Goal: Task Accomplishment & Management: Complete application form

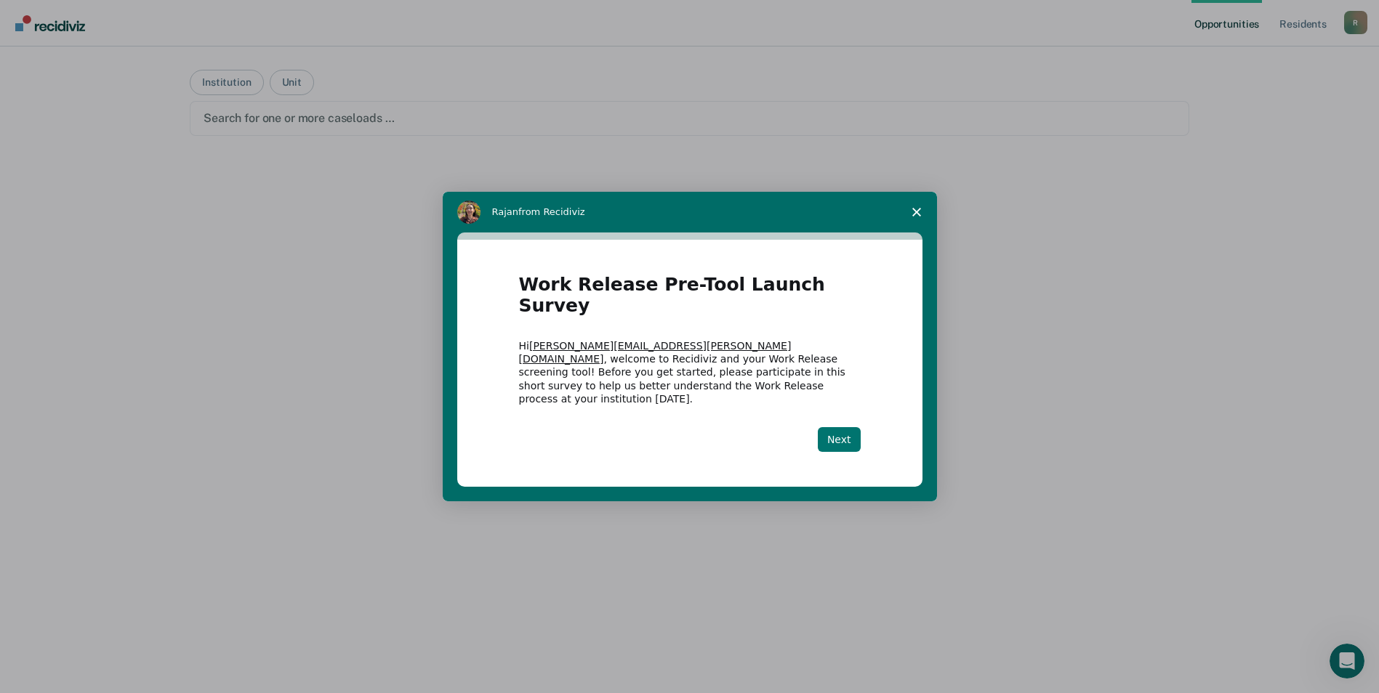
click at [834, 427] on button "Next" at bounding box center [839, 439] width 43 height 25
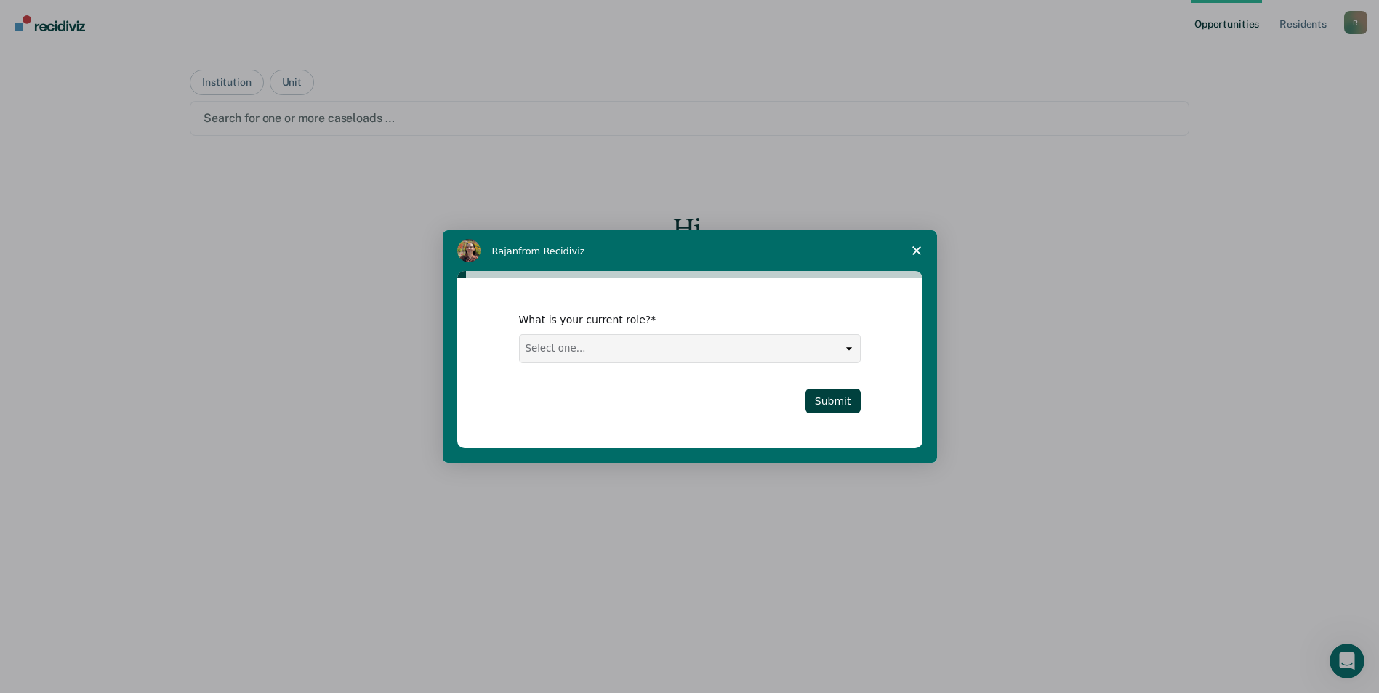
click at [855, 343] on select "Select one... Case Manager FUM Assistant [PERSON_NAME] [PERSON_NAME]" at bounding box center [690, 349] width 340 height 28
select select "Case Manager"
click at [520, 335] on select "Select one... Case Manager FUM Assistant [PERSON_NAME] [PERSON_NAME]" at bounding box center [690, 349] width 340 height 28
click at [832, 399] on button "Submit" at bounding box center [832, 401] width 55 height 25
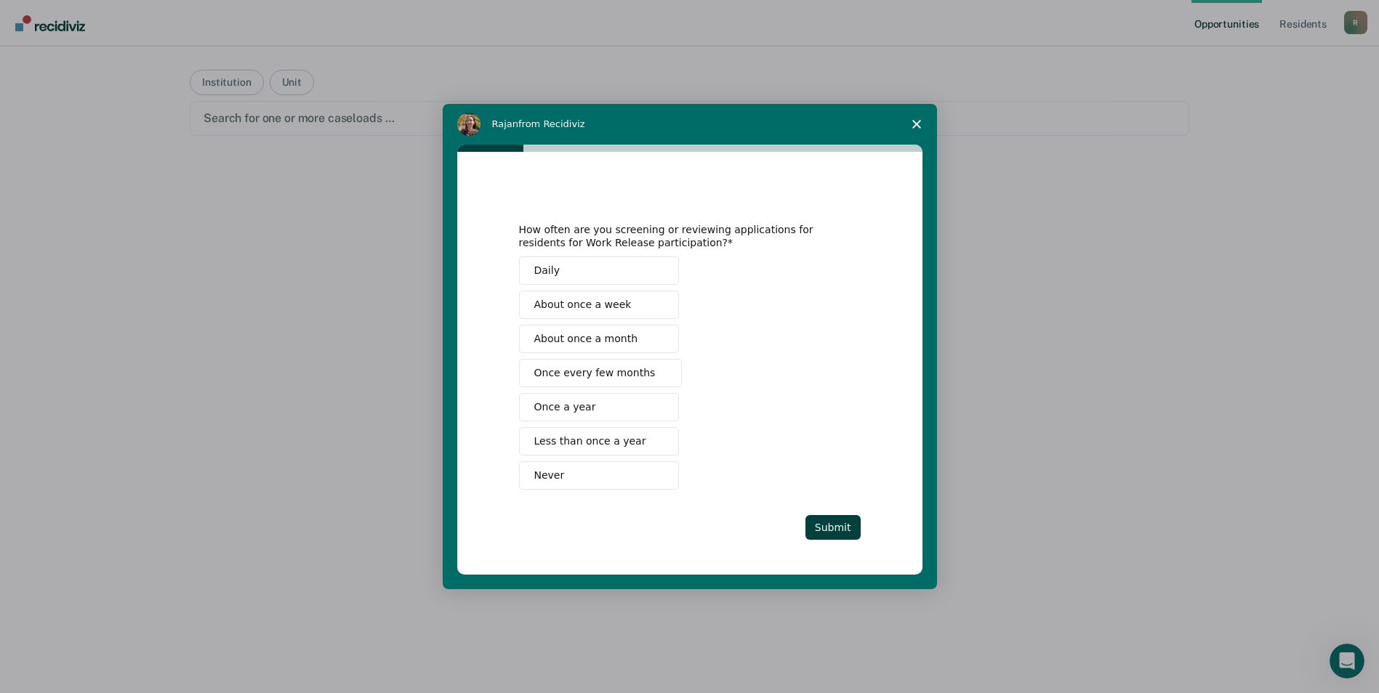
click at [655, 373] on span "Intercom messenger" at bounding box center [661, 374] width 12 height 12
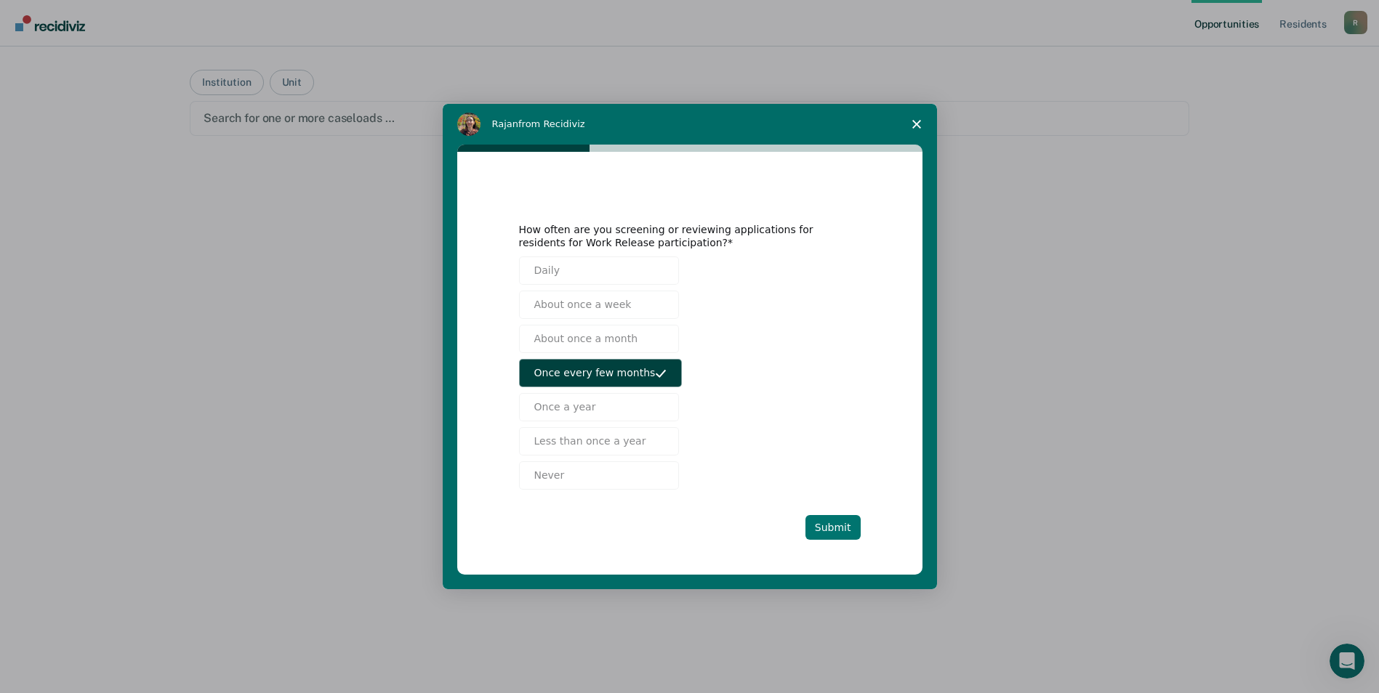
click at [840, 527] on button "Submit" at bounding box center [832, 527] width 55 height 25
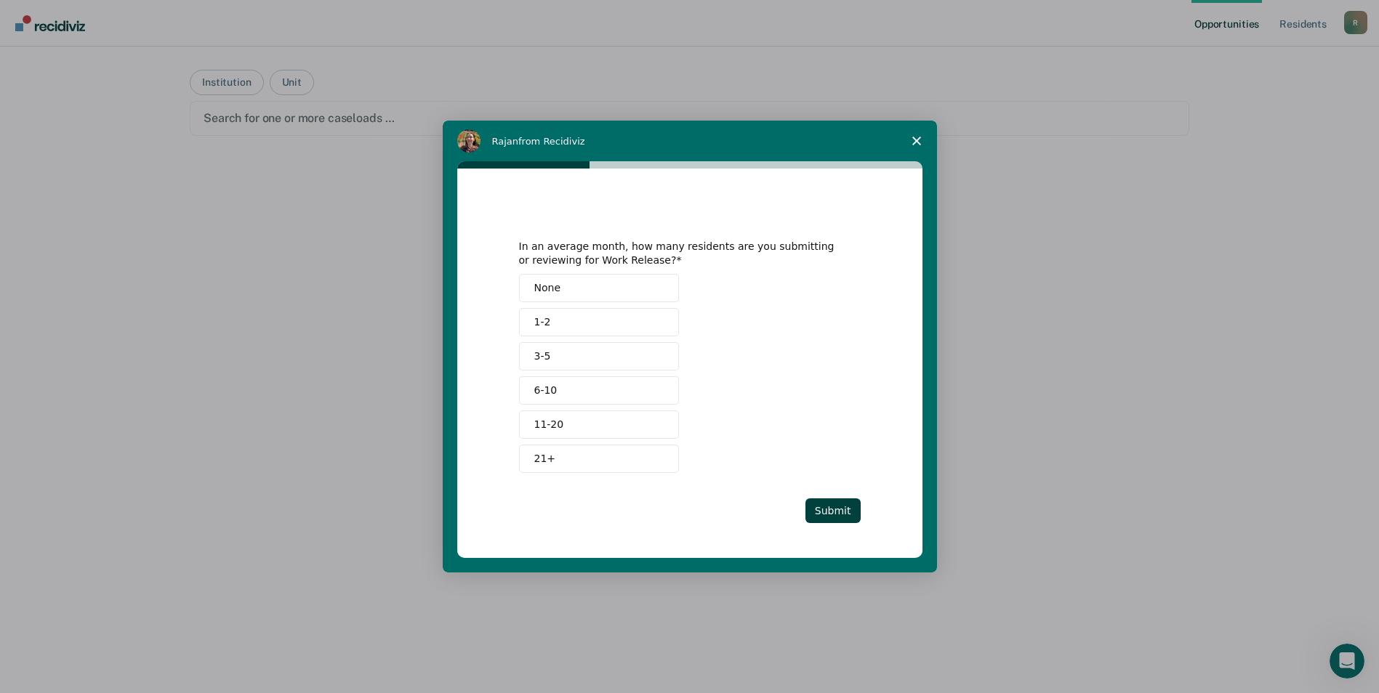
click at [598, 293] on button "None" at bounding box center [599, 288] width 160 height 28
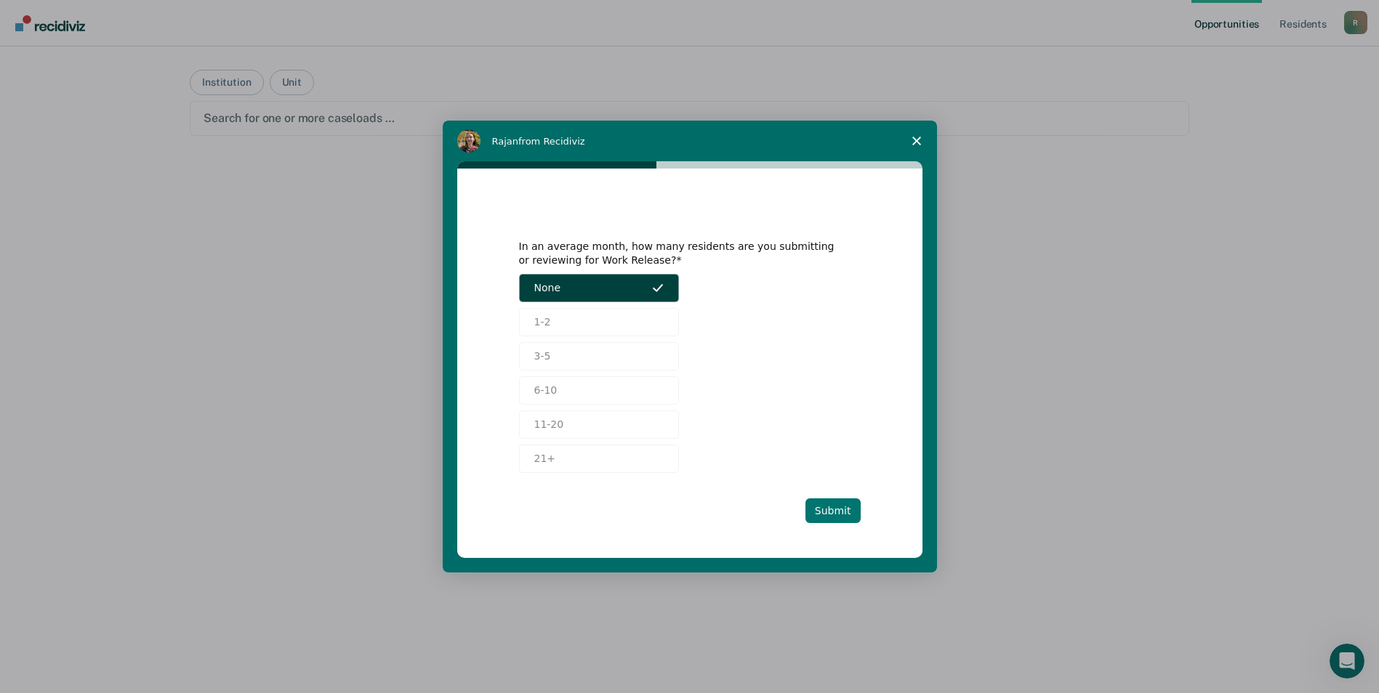
click at [833, 509] on button "Submit" at bounding box center [832, 511] width 55 height 25
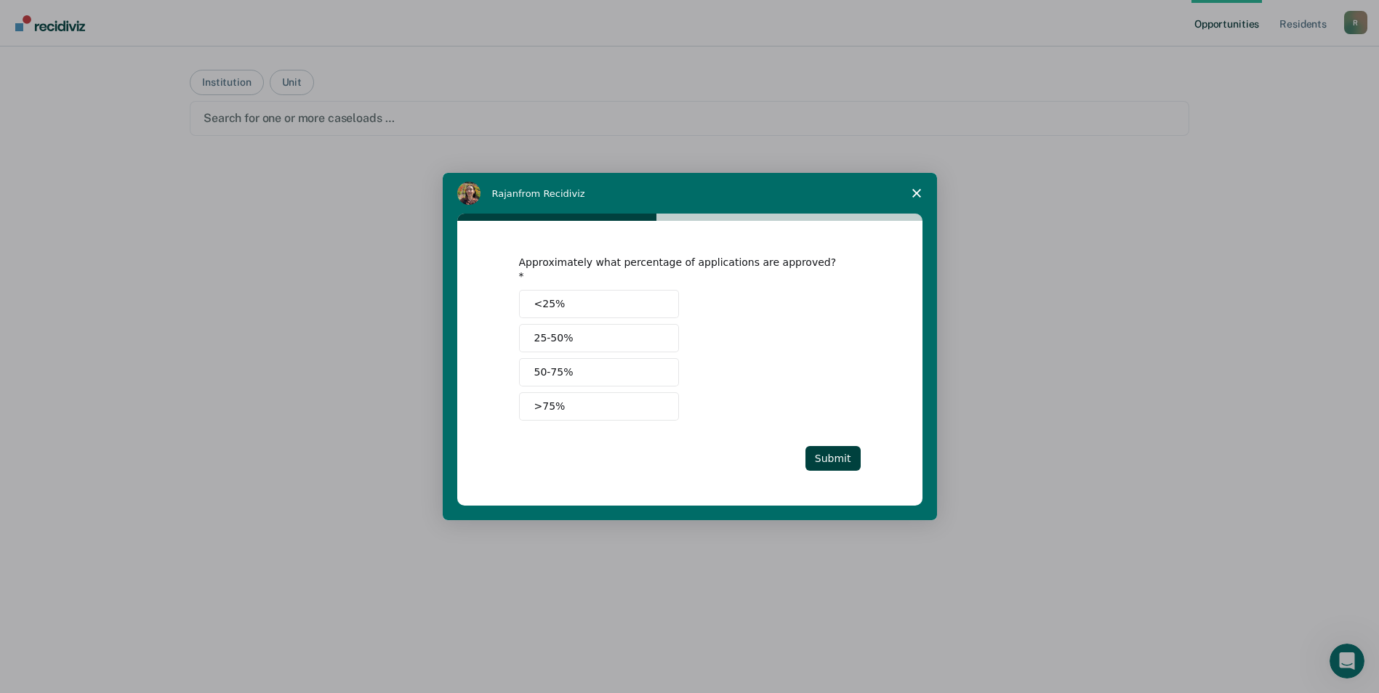
click at [613, 295] on button "<25%" at bounding box center [599, 304] width 160 height 28
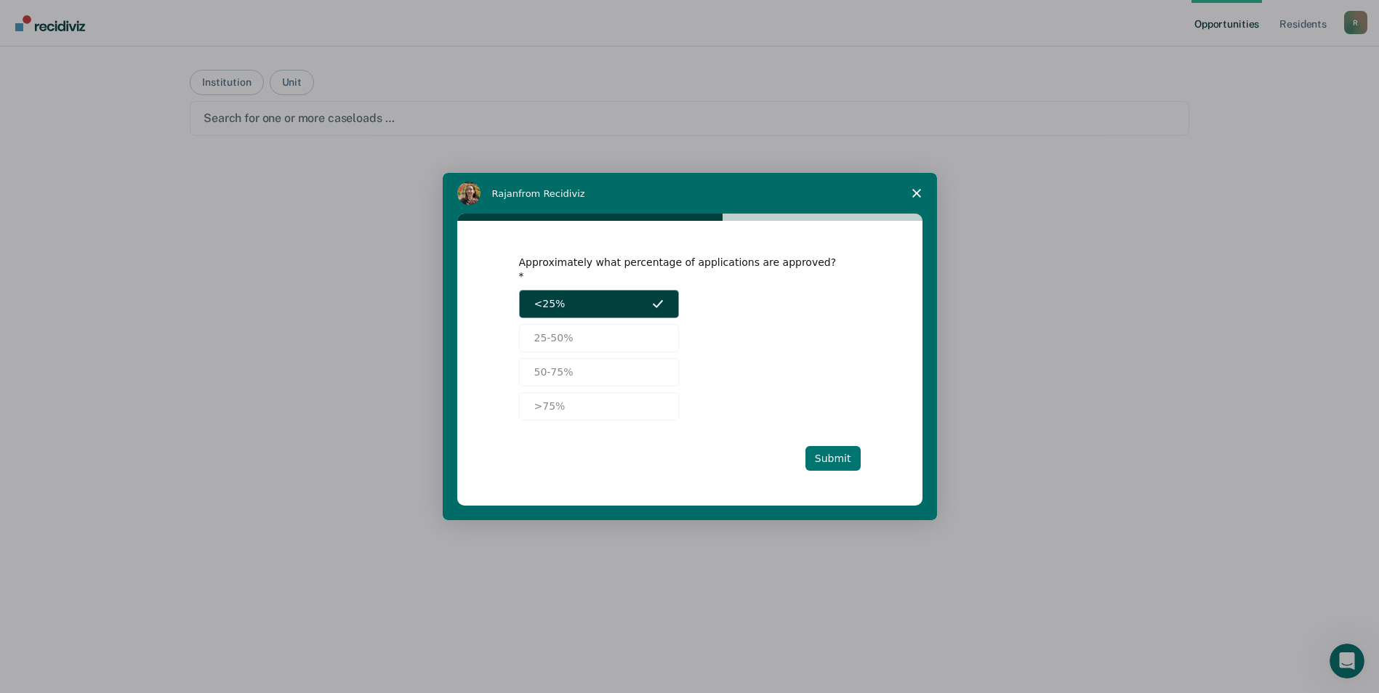
click at [843, 450] on button "Submit" at bounding box center [832, 458] width 55 height 25
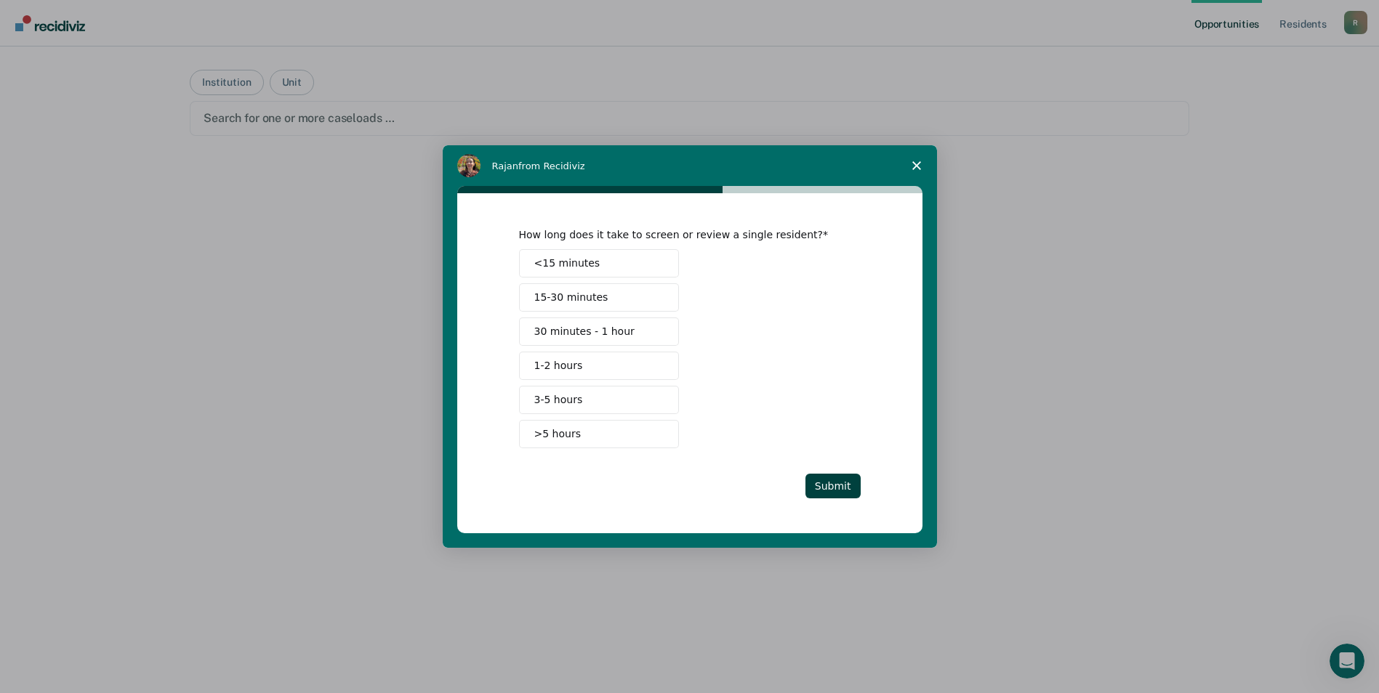
click at [660, 259] on span "Intercom messenger" at bounding box center [658, 263] width 12 height 12
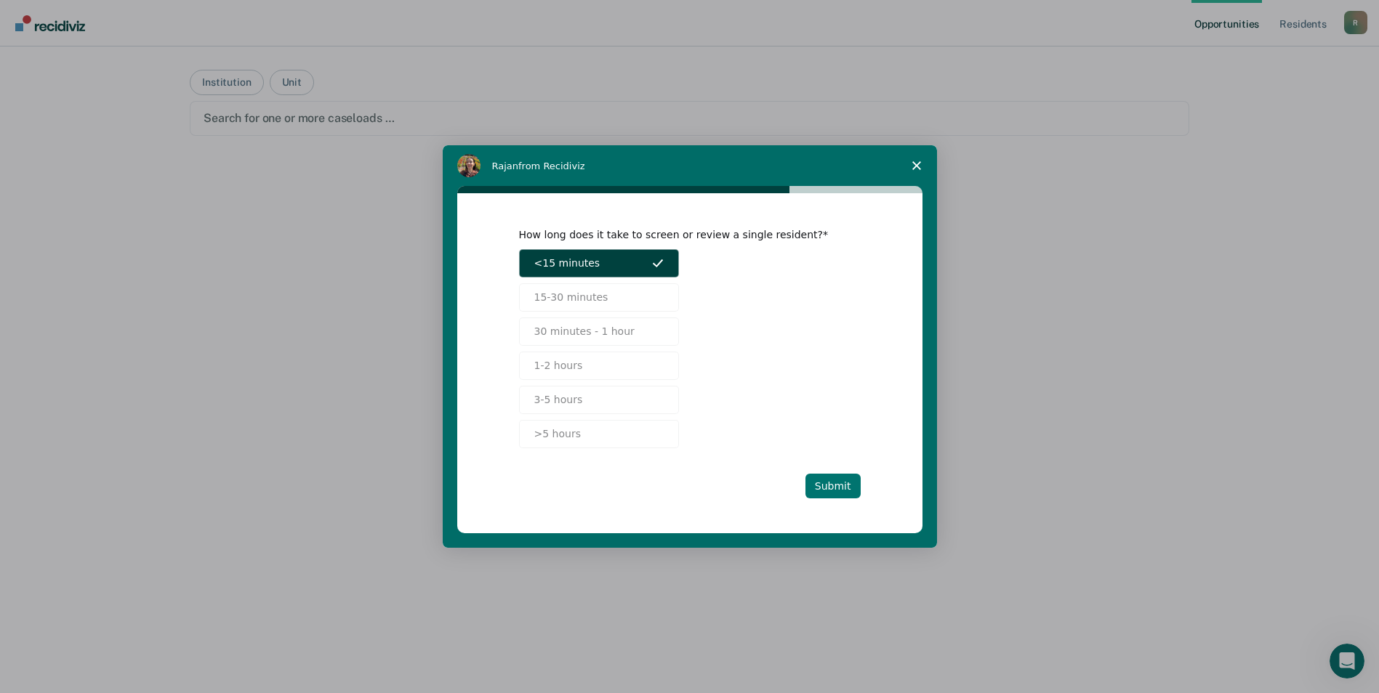
click at [833, 487] on button "Submit" at bounding box center [832, 486] width 55 height 25
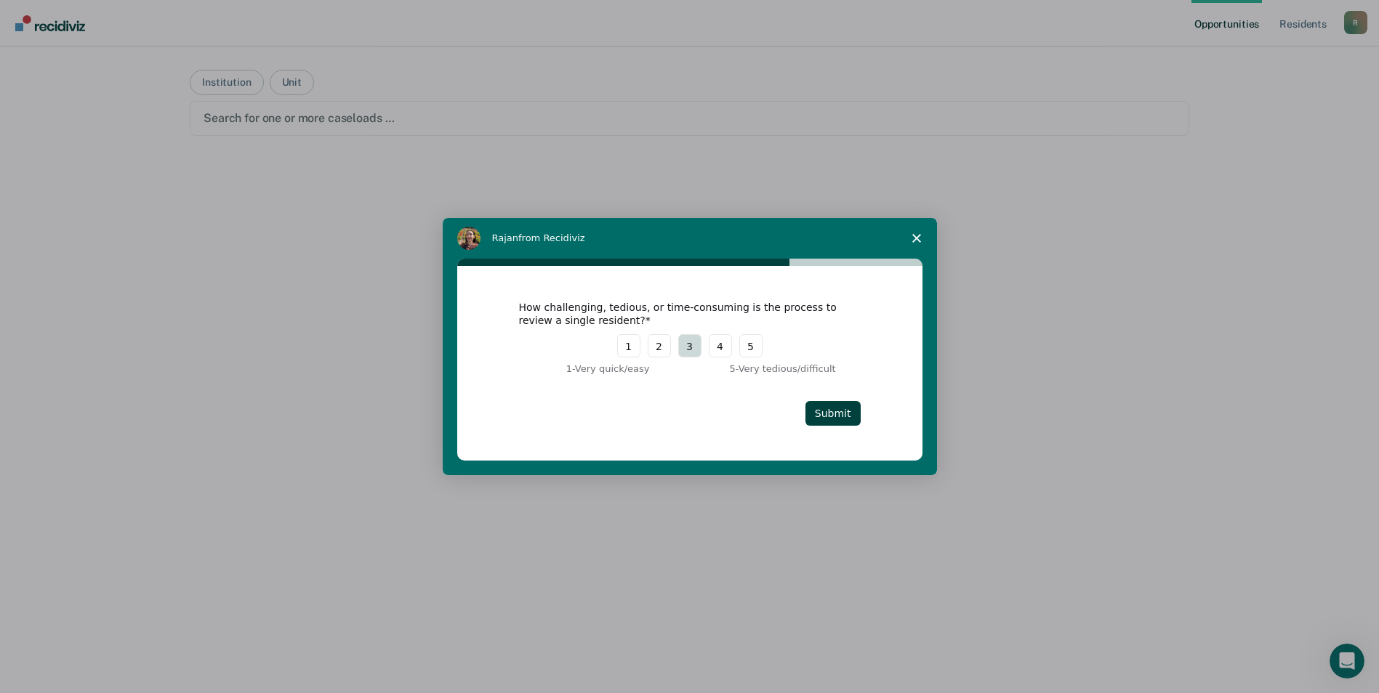
click at [696, 347] on button "3" at bounding box center [689, 345] width 23 height 23
click at [848, 407] on button "Submit" at bounding box center [832, 413] width 55 height 25
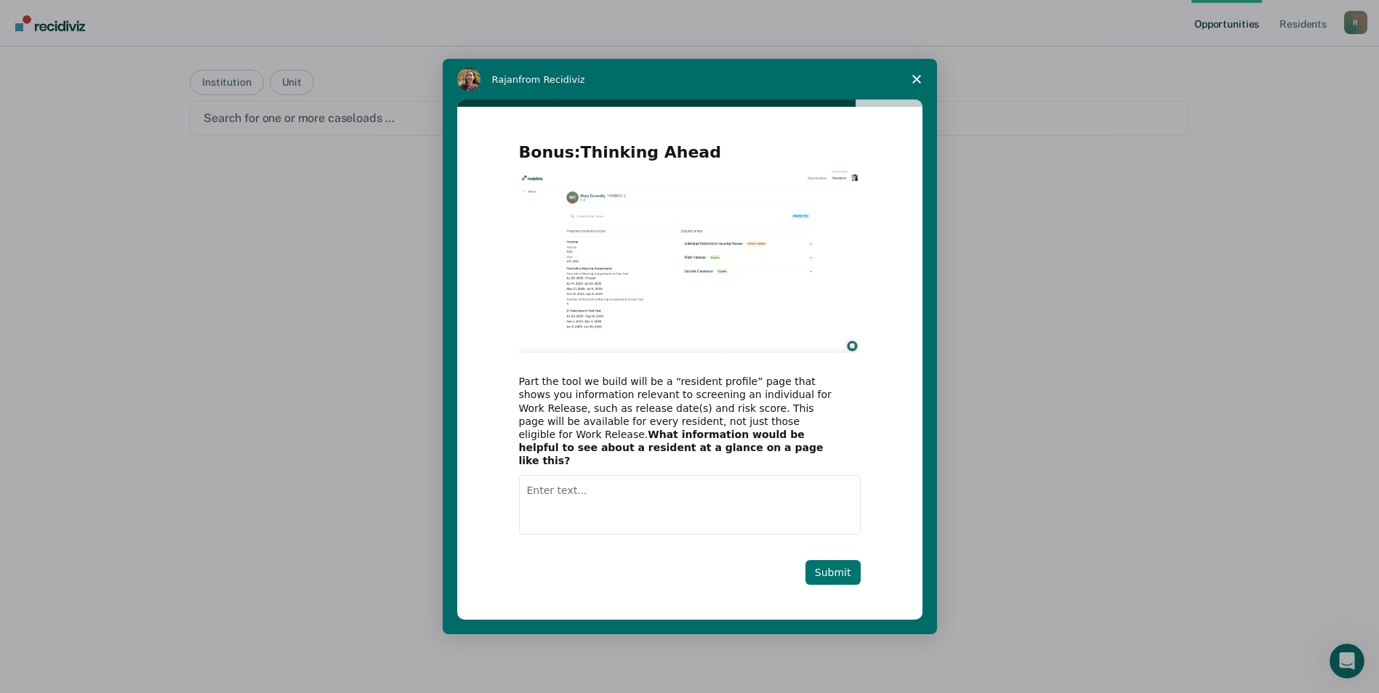
click at [829, 563] on button "Submit" at bounding box center [832, 572] width 55 height 25
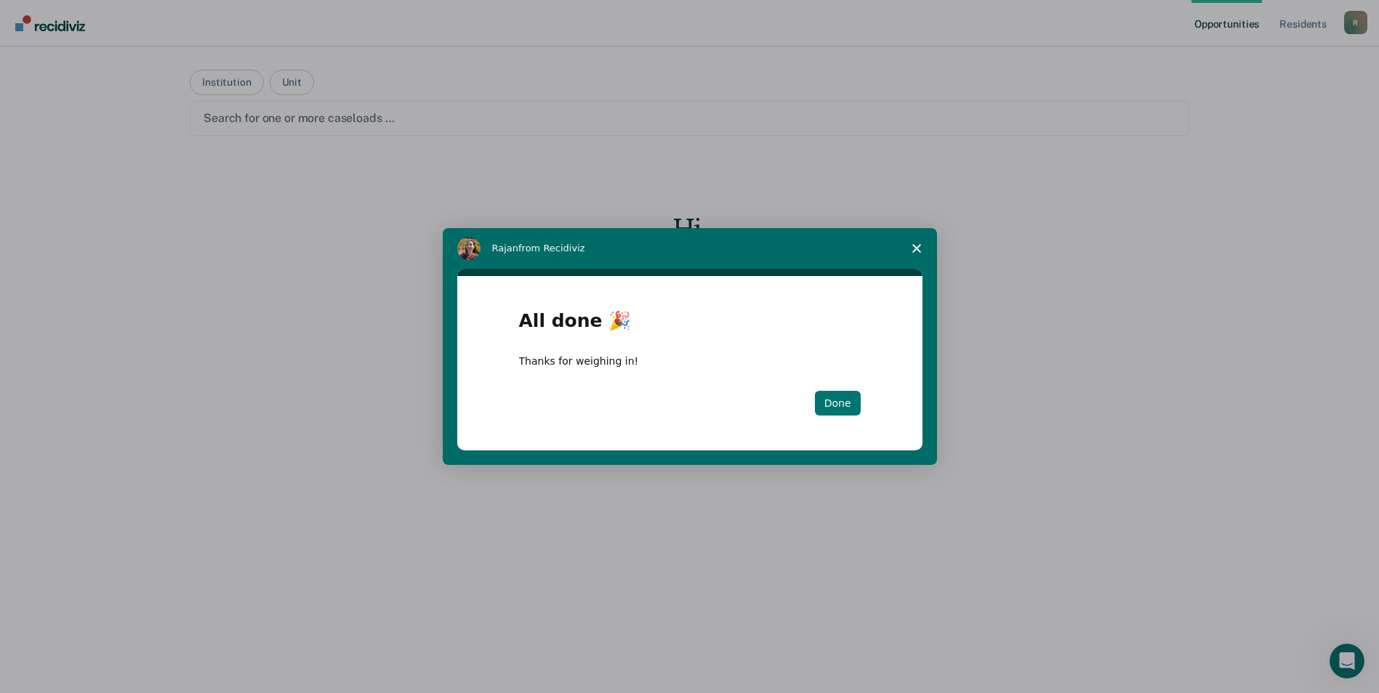
click at [837, 400] on button "Done" at bounding box center [838, 403] width 46 height 25
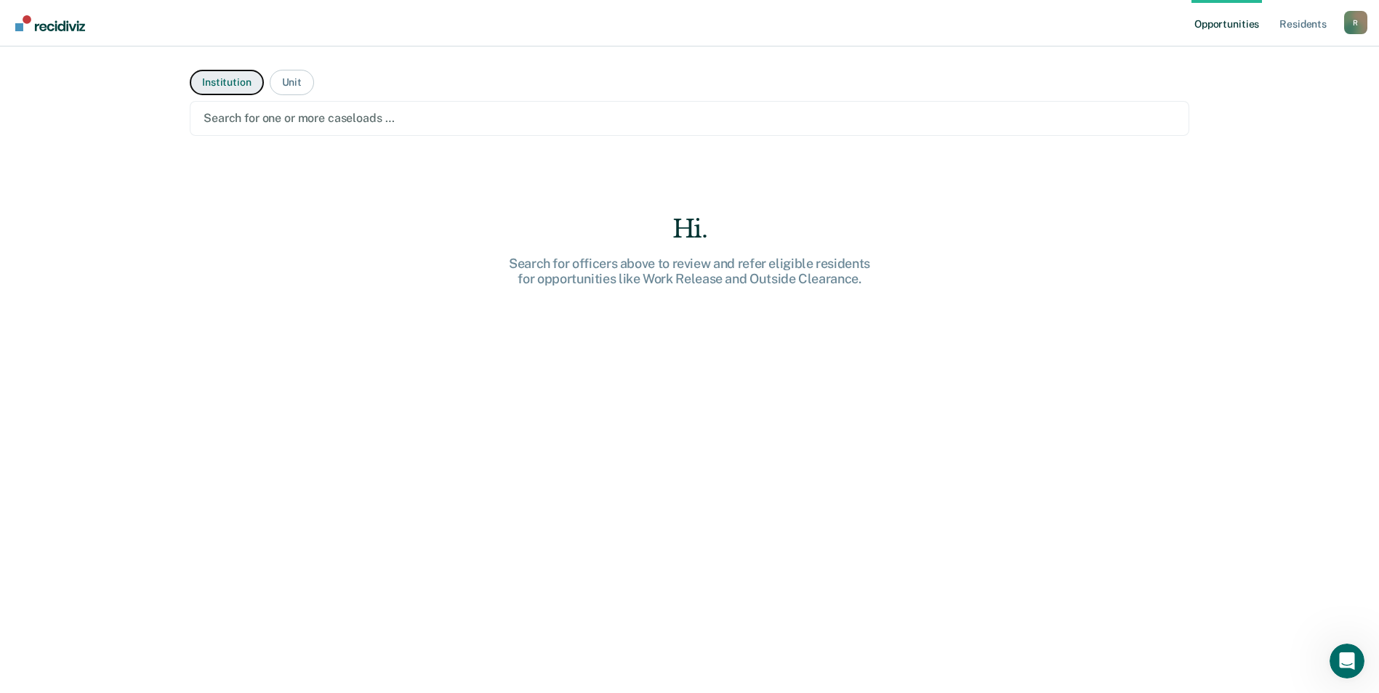
click at [222, 81] on button "Institution" at bounding box center [226, 82] width 73 height 25
click at [815, 382] on div "Hi. Search for institutions above to review and refer eligible residents for op…" at bounding box center [689, 479] width 999 height 531
click at [227, 83] on button "Institution" at bounding box center [226, 82] width 73 height 25
click at [288, 84] on button "Unit" at bounding box center [292, 82] width 44 height 25
click at [230, 81] on button "Institution" at bounding box center [226, 82] width 73 height 25
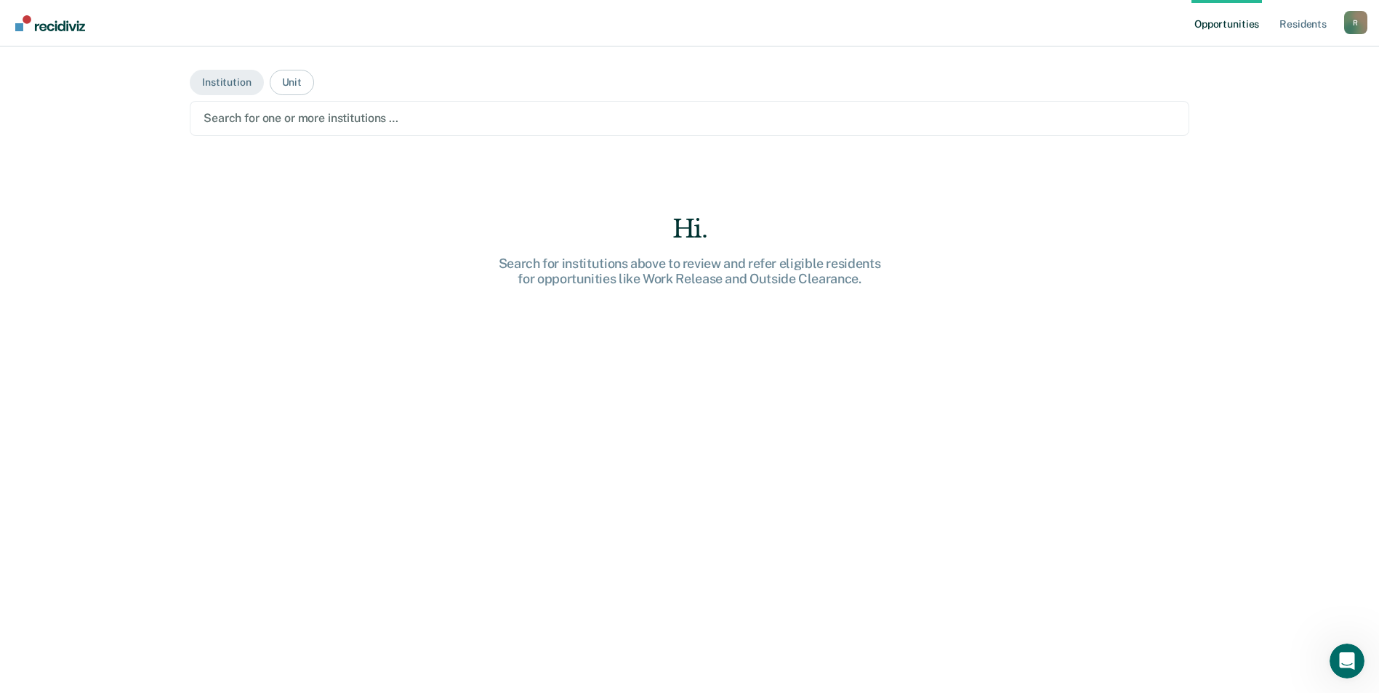
click at [1249, 23] on link "Opportunities" at bounding box center [1226, 23] width 71 height 47
click at [1298, 25] on link "Resident s" at bounding box center [1302, 23] width 53 height 47
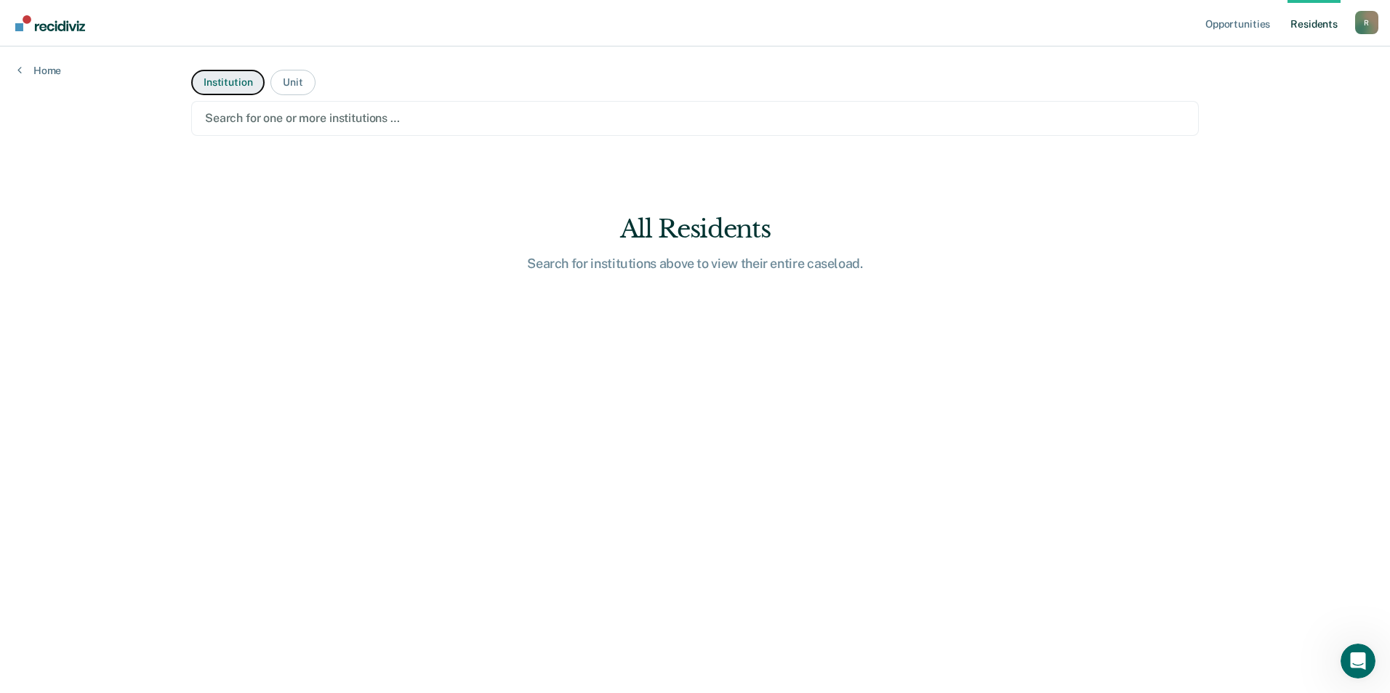
click at [238, 83] on button "Institution" at bounding box center [227, 82] width 73 height 25
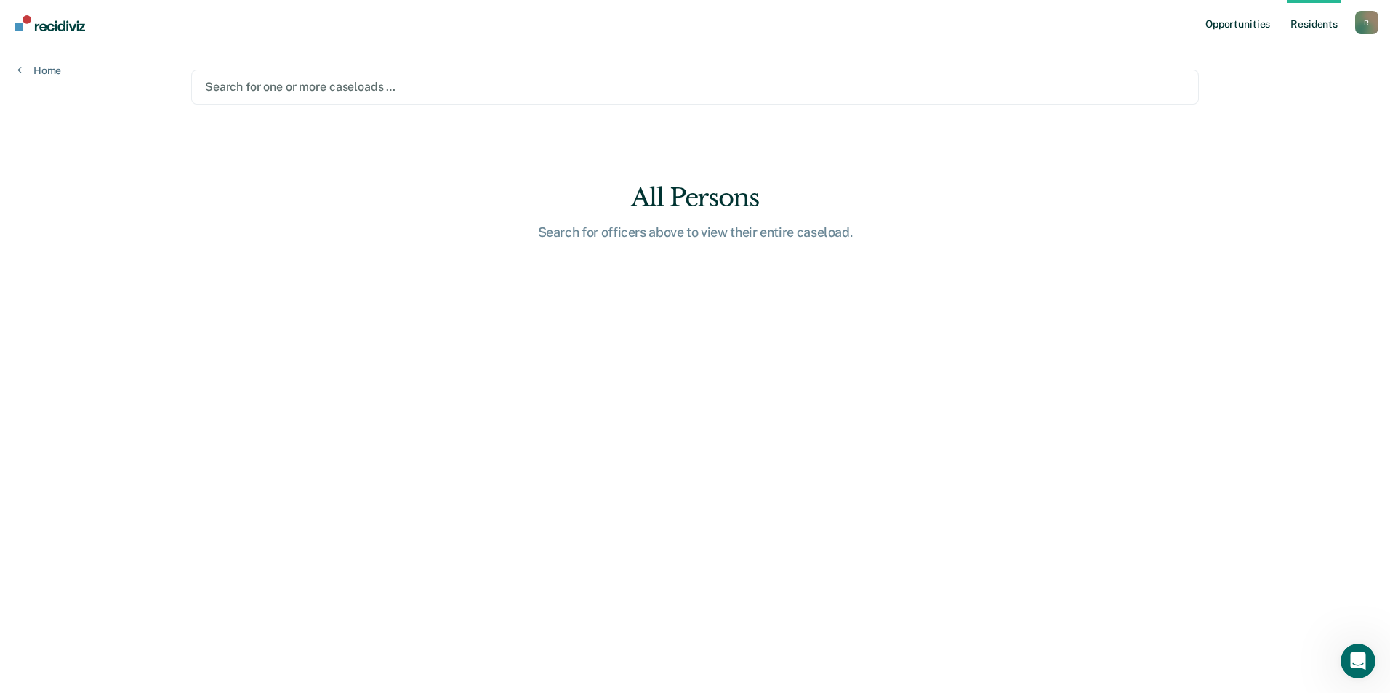
click at [1250, 26] on link "Opportunities" at bounding box center [1237, 23] width 71 height 47
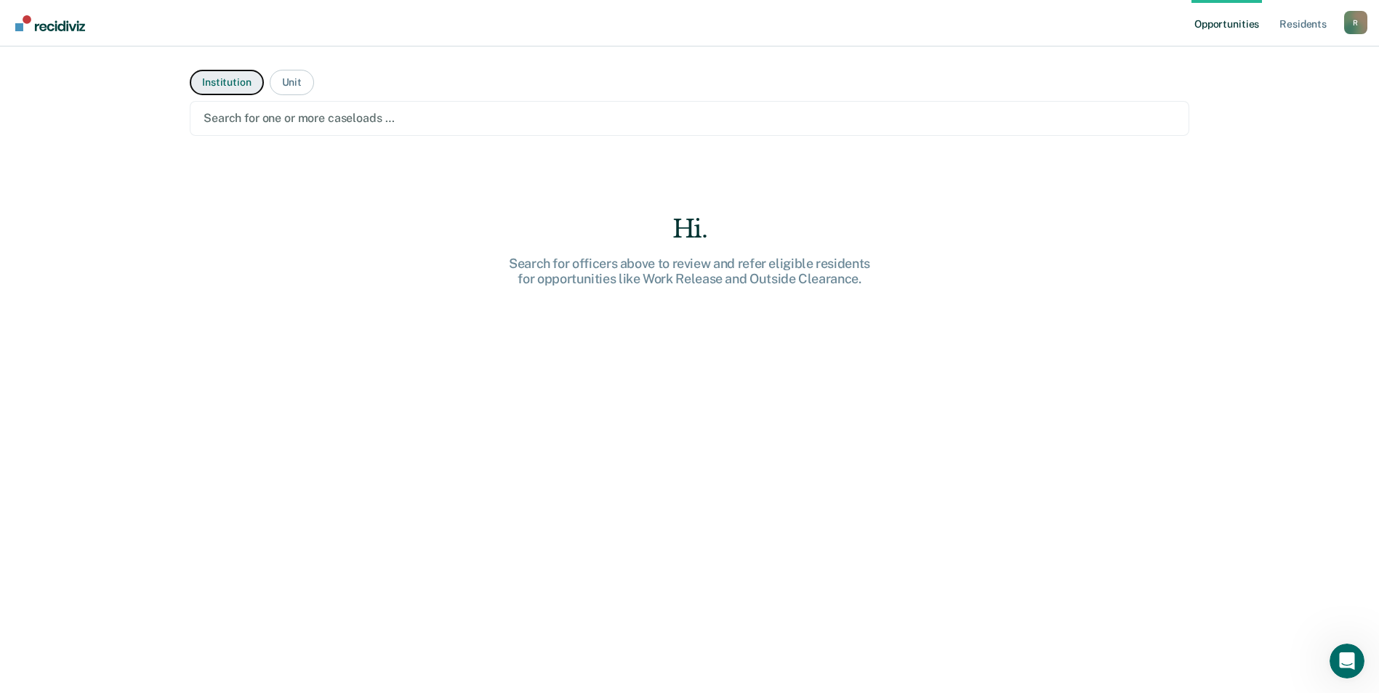
click at [234, 86] on button "Institution" at bounding box center [226, 82] width 73 height 25
click at [287, 88] on button "Unit" at bounding box center [292, 82] width 44 height 25
drag, startPoint x: 1319, startPoint y: 0, endPoint x: 1272, endPoint y: 90, distance: 101.8
click at [1259, 121] on div "Opportunities Resident s Ronald.Ipock@doc.mo.gov R Profile How it works Log Out…" at bounding box center [689, 346] width 1379 height 693
click at [973, 117] on div at bounding box center [690, 118] width 972 height 17
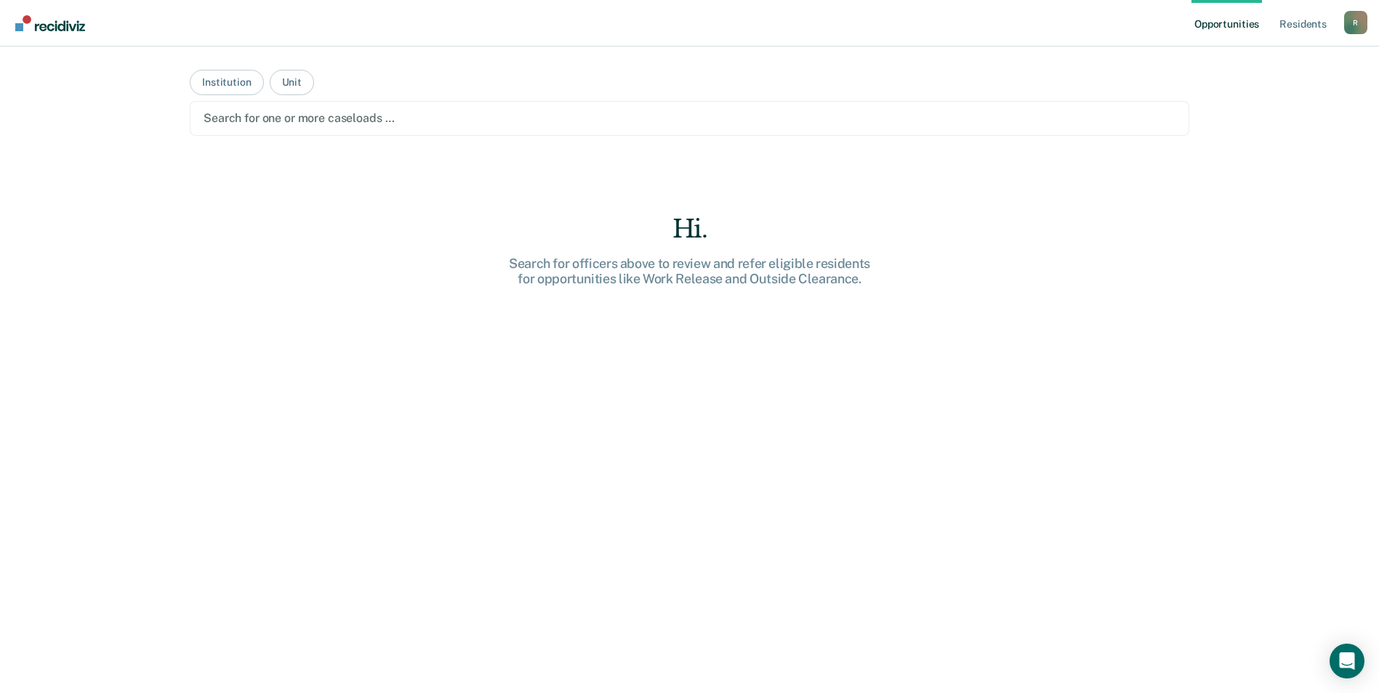
click at [749, 472] on div "Hi. Search for officers above to review and refer eligible residents for opport…" at bounding box center [689, 479] width 999 height 531
click at [209, 81] on button "Institution" at bounding box center [226, 82] width 73 height 25
click at [368, 77] on main "Institution Unit Search for one or more institutions … Hi. Search for instituti…" at bounding box center [689, 353] width 1034 height 612
click at [385, 121] on div at bounding box center [690, 118] width 972 height 17
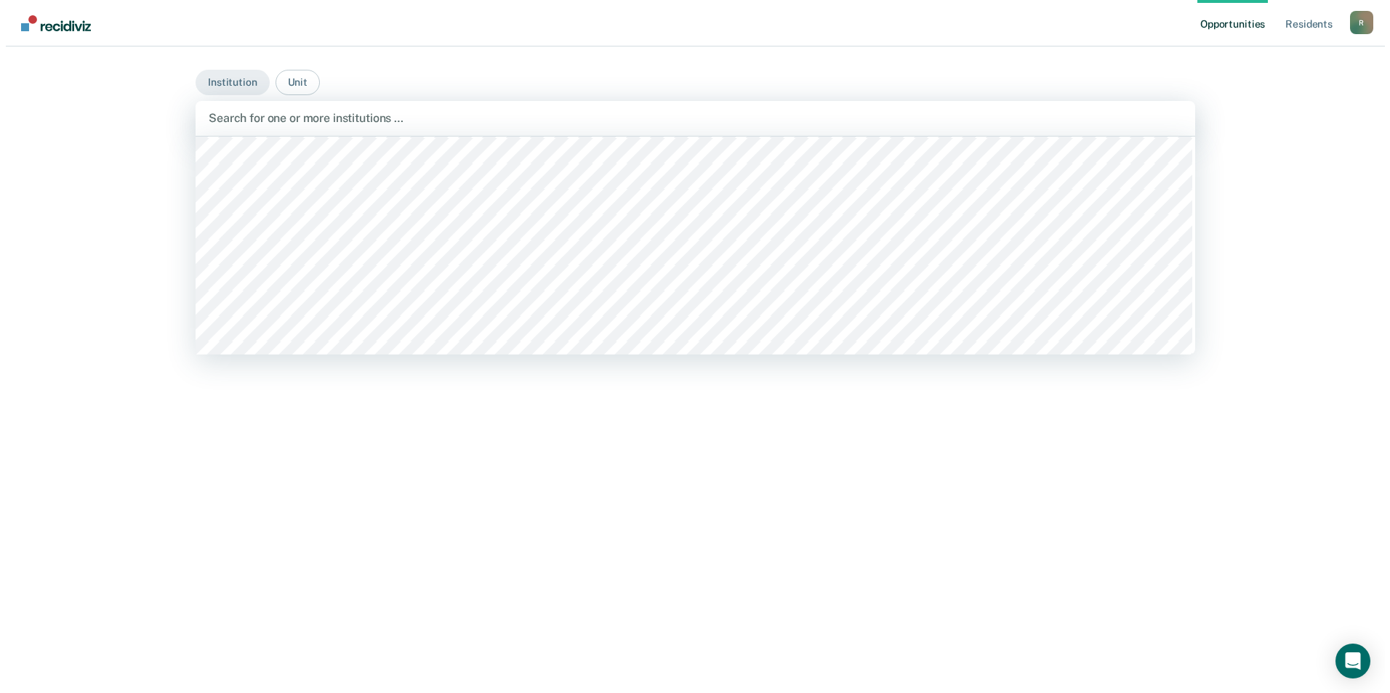
scroll to position [10685, 0]
